Goal: Information Seeking & Learning: Understand process/instructions

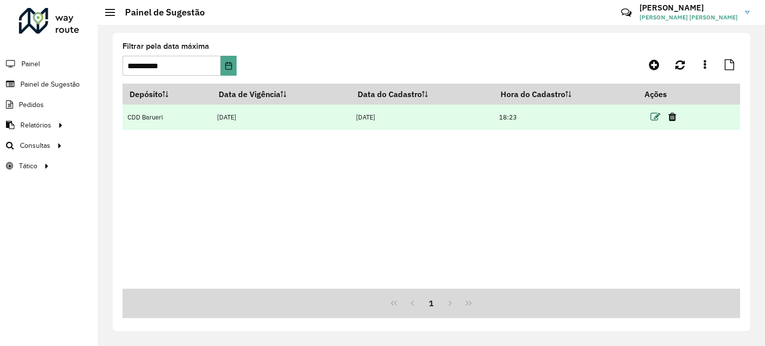
click at [656, 120] on icon at bounding box center [656, 117] width 10 height 10
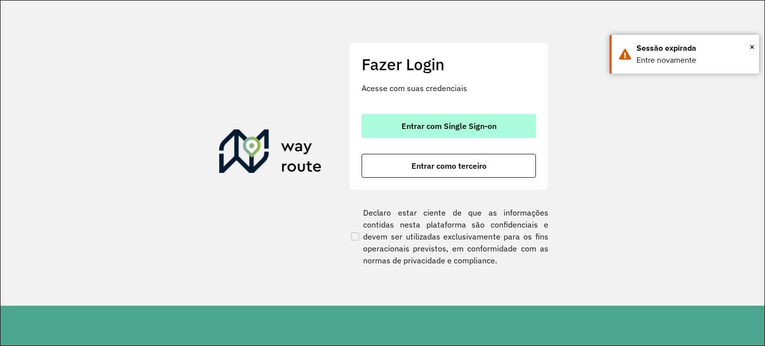
click at [477, 130] on span "Entrar com Single Sign-on" at bounding box center [449, 126] width 95 height 8
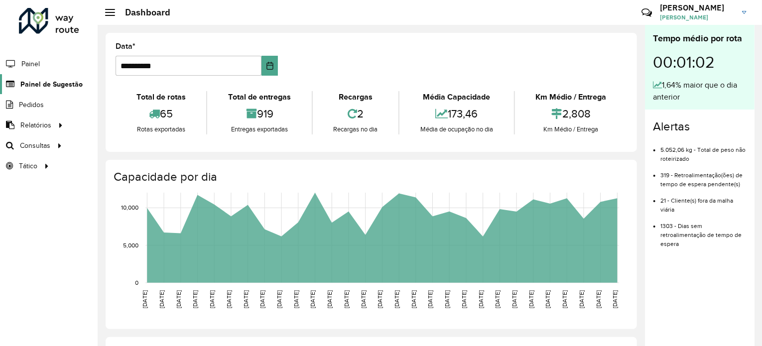
click at [70, 90] on link "Painel de Sugestão" at bounding box center [41, 84] width 83 height 20
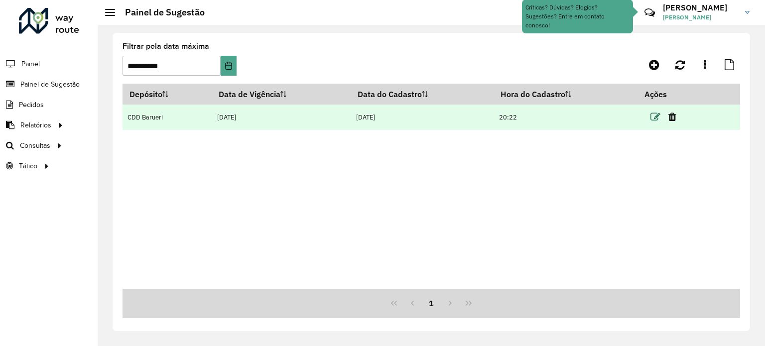
click at [658, 116] on icon at bounding box center [656, 117] width 10 height 10
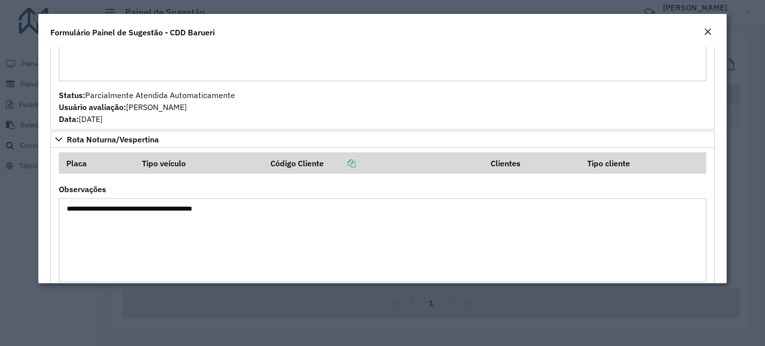
scroll to position [867, 0]
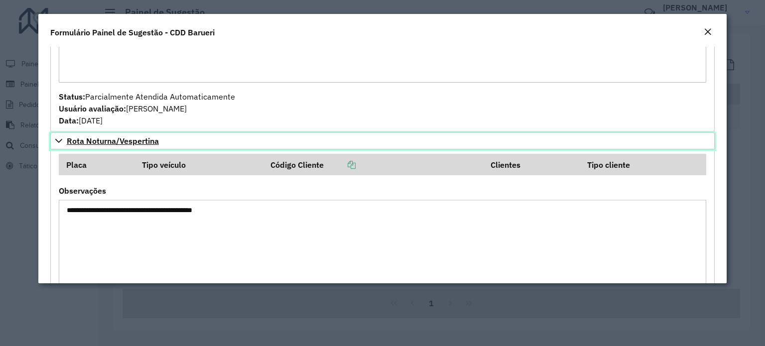
click at [148, 144] on span "Rota Noturna/Vespertina" at bounding box center [113, 141] width 92 height 8
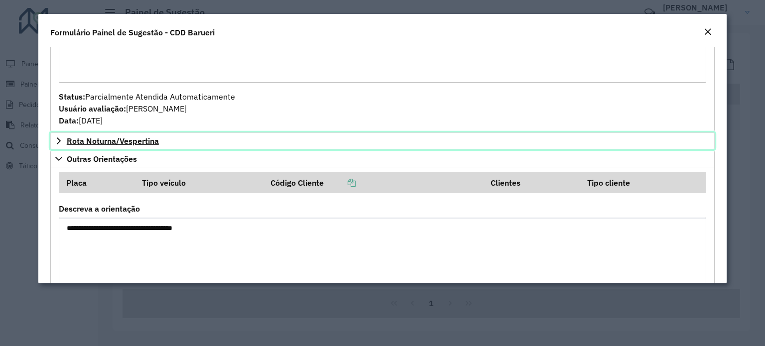
click at [148, 144] on span "Rota Noturna/Vespertina" at bounding box center [113, 141] width 92 height 8
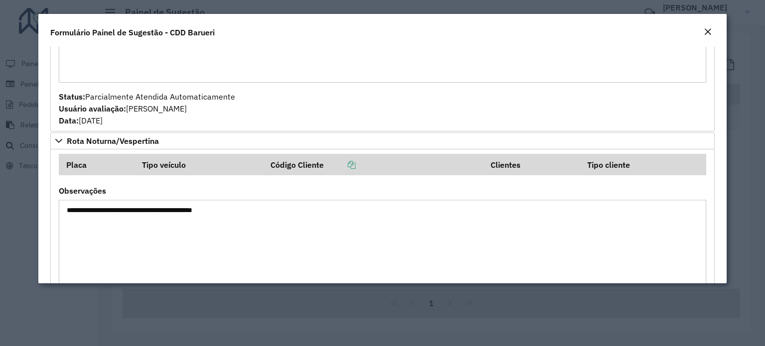
click at [171, 194] on div "**********" at bounding box center [383, 235] width 648 height 97
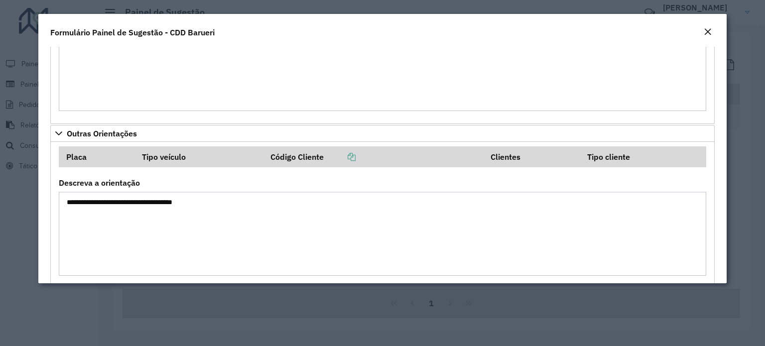
scroll to position [1040, 0]
